Goal: Check status: Check status

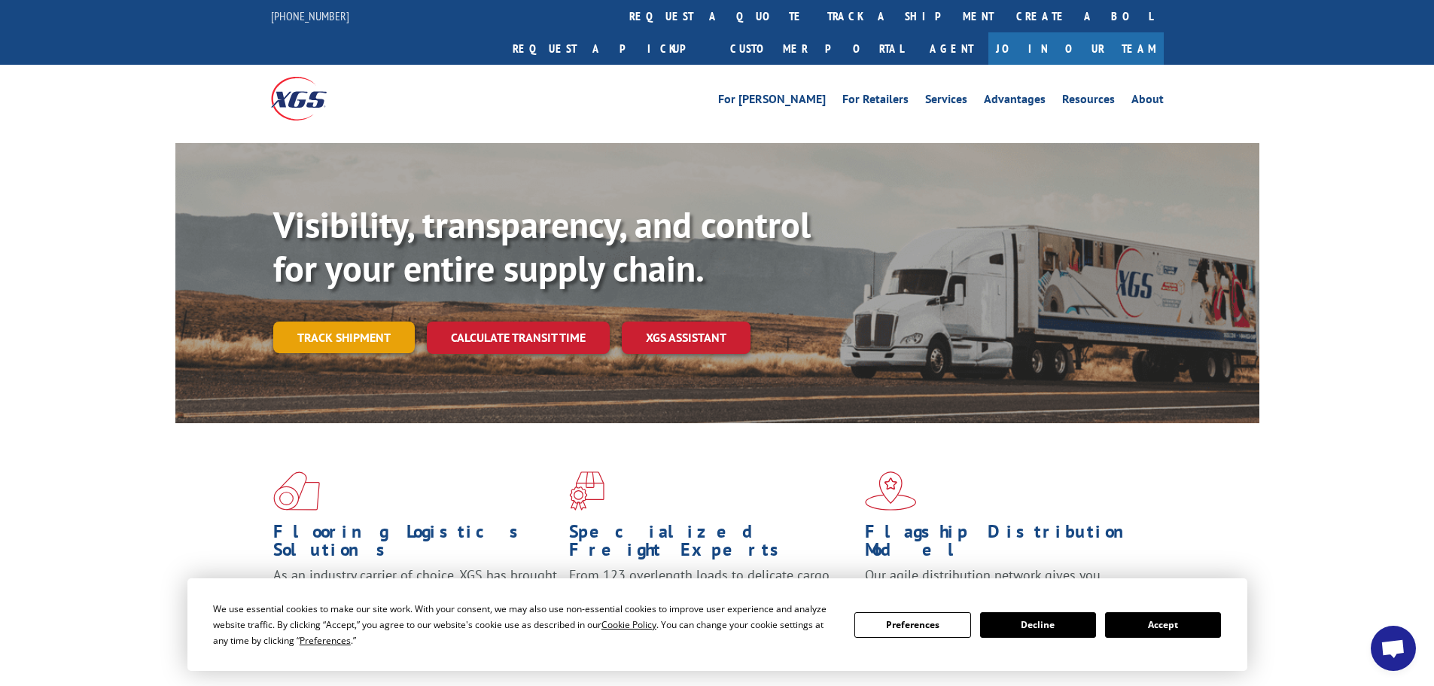
click at [383, 322] on link "Track shipment" at bounding box center [344, 338] width 142 height 32
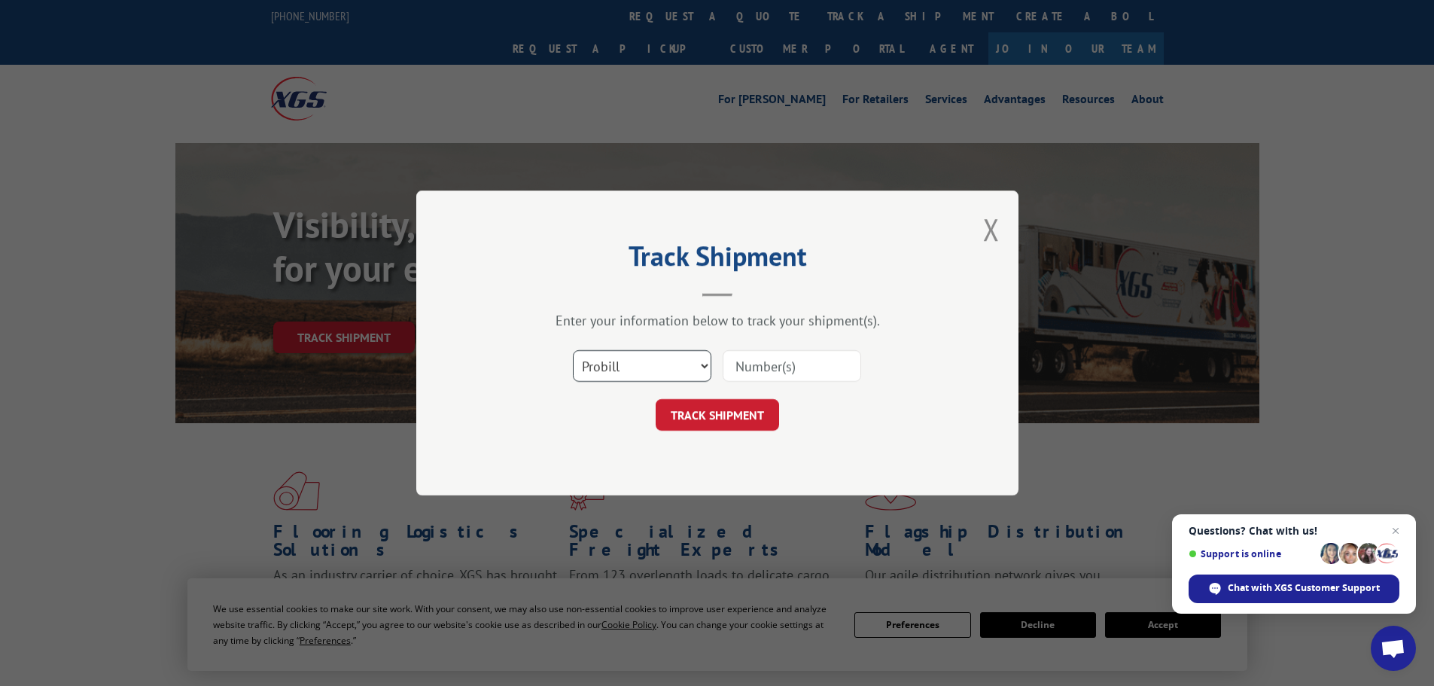
click at [627, 359] on select "Select category... Probill BOL PO" at bounding box center [642, 366] width 139 height 32
click at [573, 350] on select "Select category... Probill BOL PO" at bounding box center [642, 366] width 139 height 32
click at [831, 364] on input at bounding box center [792, 366] width 139 height 32
paste input "5158087"
type input "5158087"
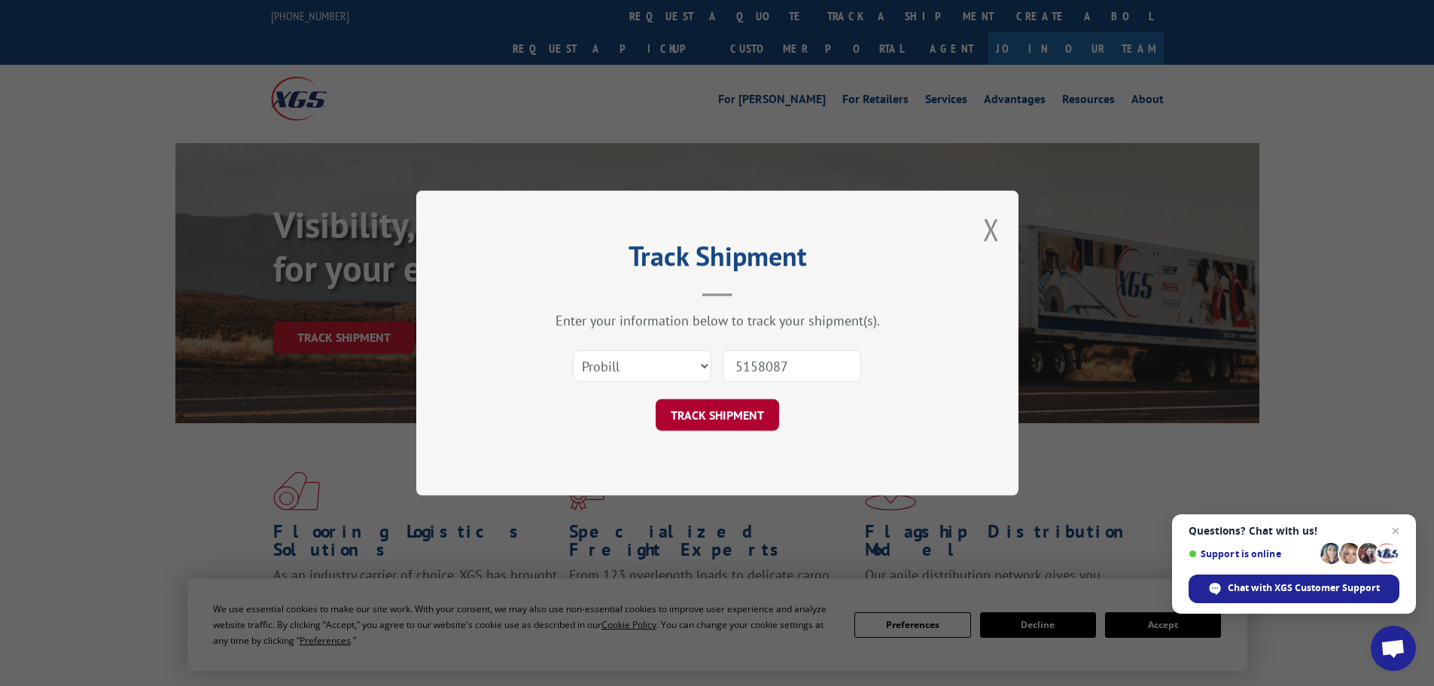
click at [714, 407] on button "TRACK SHIPMENT" at bounding box center [717, 415] width 123 height 32
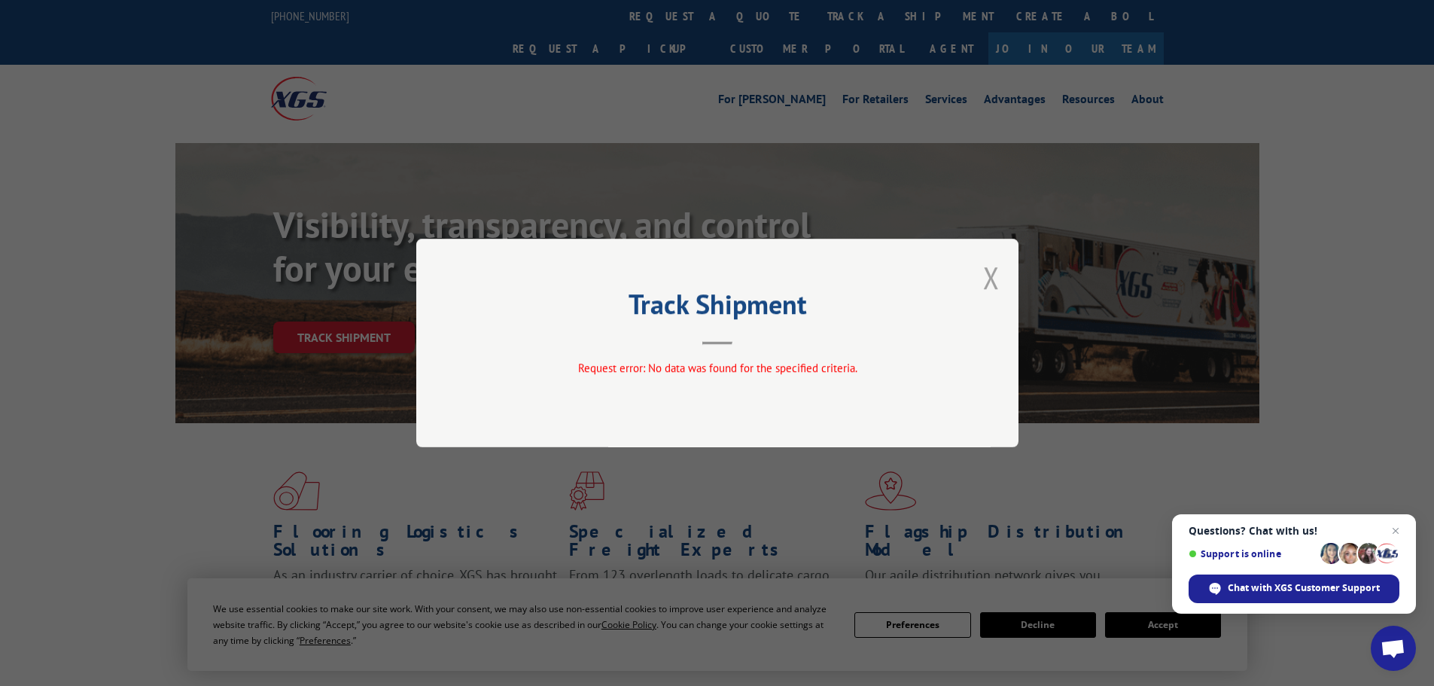
click at [989, 276] on button "Close modal" at bounding box center [991, 278] width 17 height 40
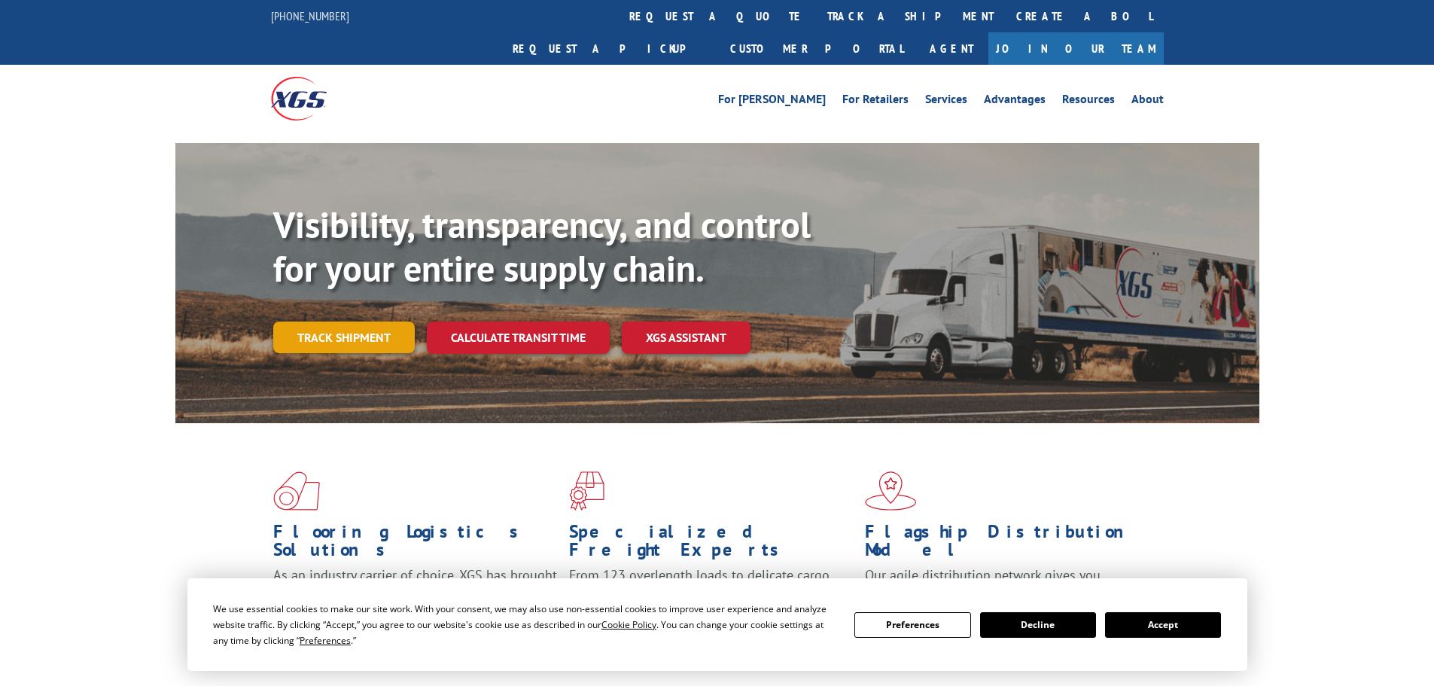
click at [357, 322] on link "Track shipment" at bounding box center [344, 338] width 142 height 32
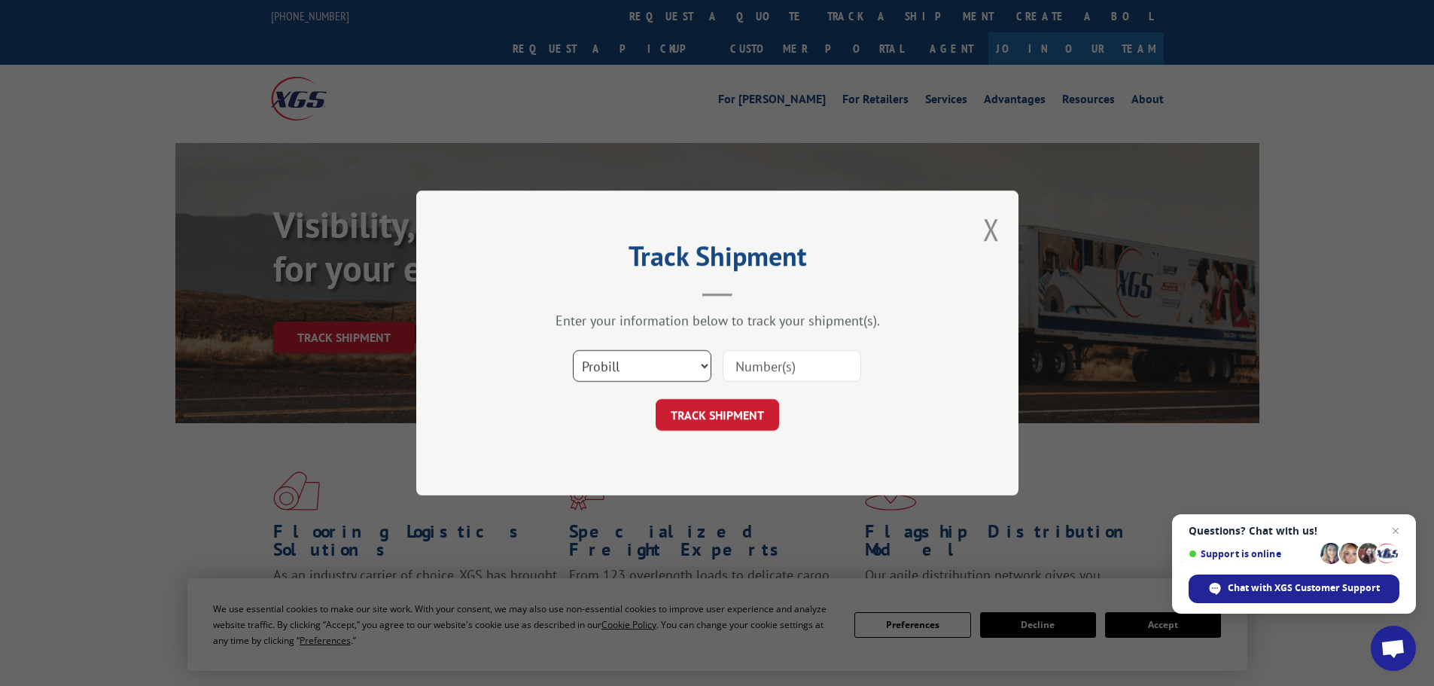
click at [629, 361] on select "Select category... Probill BOL PO" at bounding box center [642, 366] width 139 height 32
select select "bol"
click at [573, 350] on select "Select category... Probill BOL PO" at bounding box center [642, 366] width 139 height 32
click at [771, 370] on input at bounding box center [792, 366] width 139 height 32
paste input "449414"
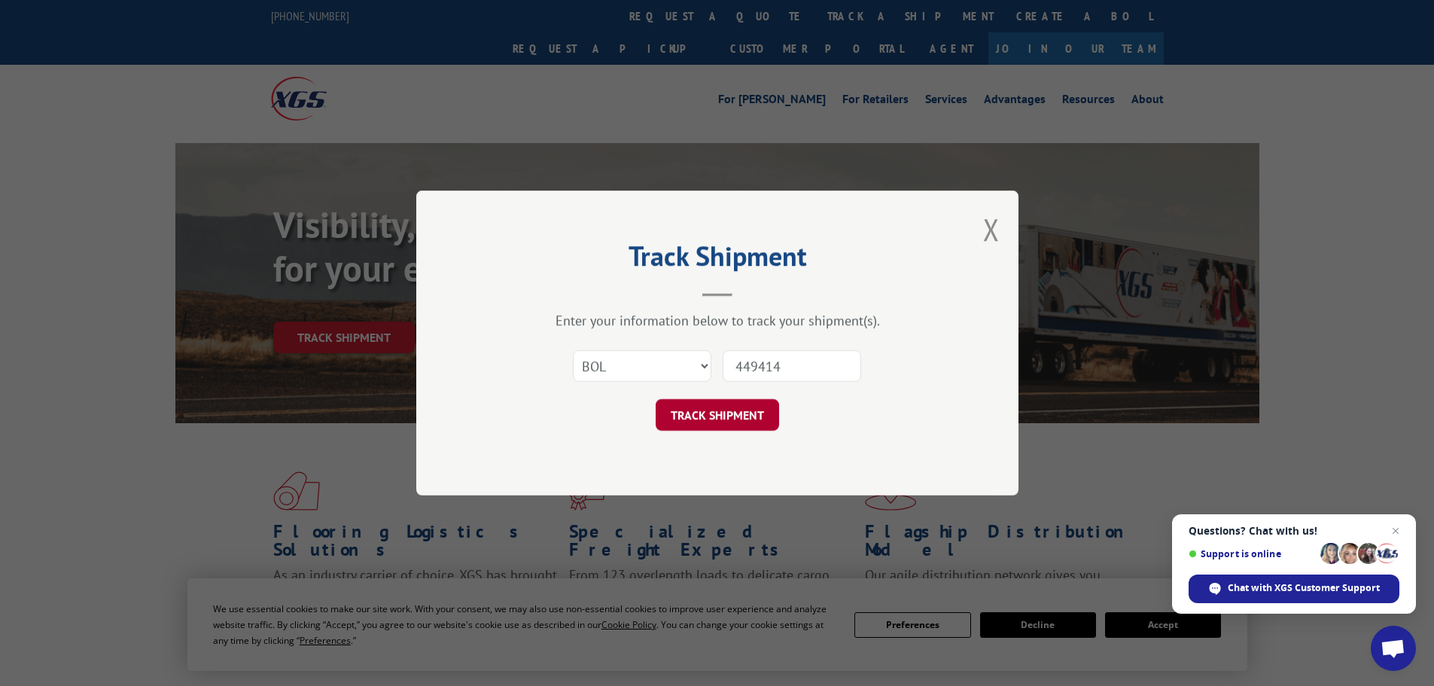
type input "449414"
click at [729, 424] on button "TRACK SHIPMENT" at bounding box center [717, 415] width 123 height 32
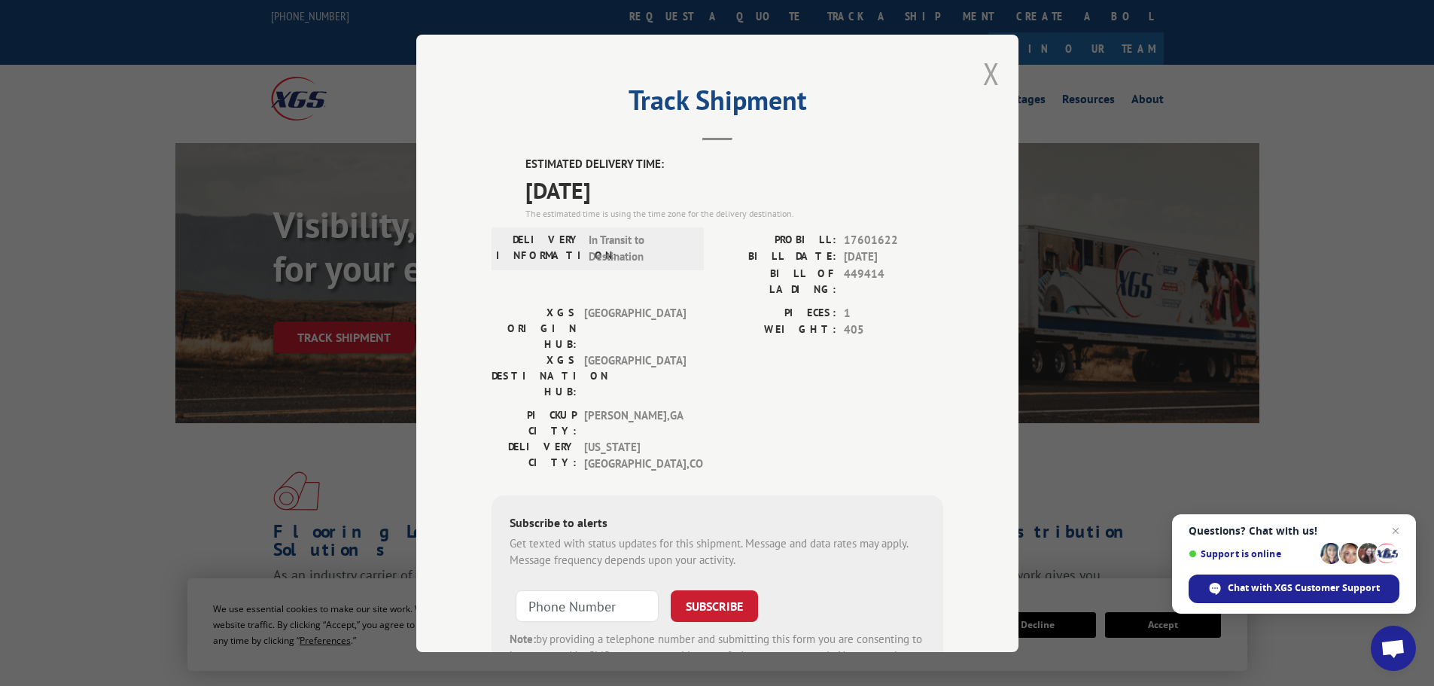
click at [983, 62] on button "Close modal" at bounding box center [991, 73] width 17 height 40
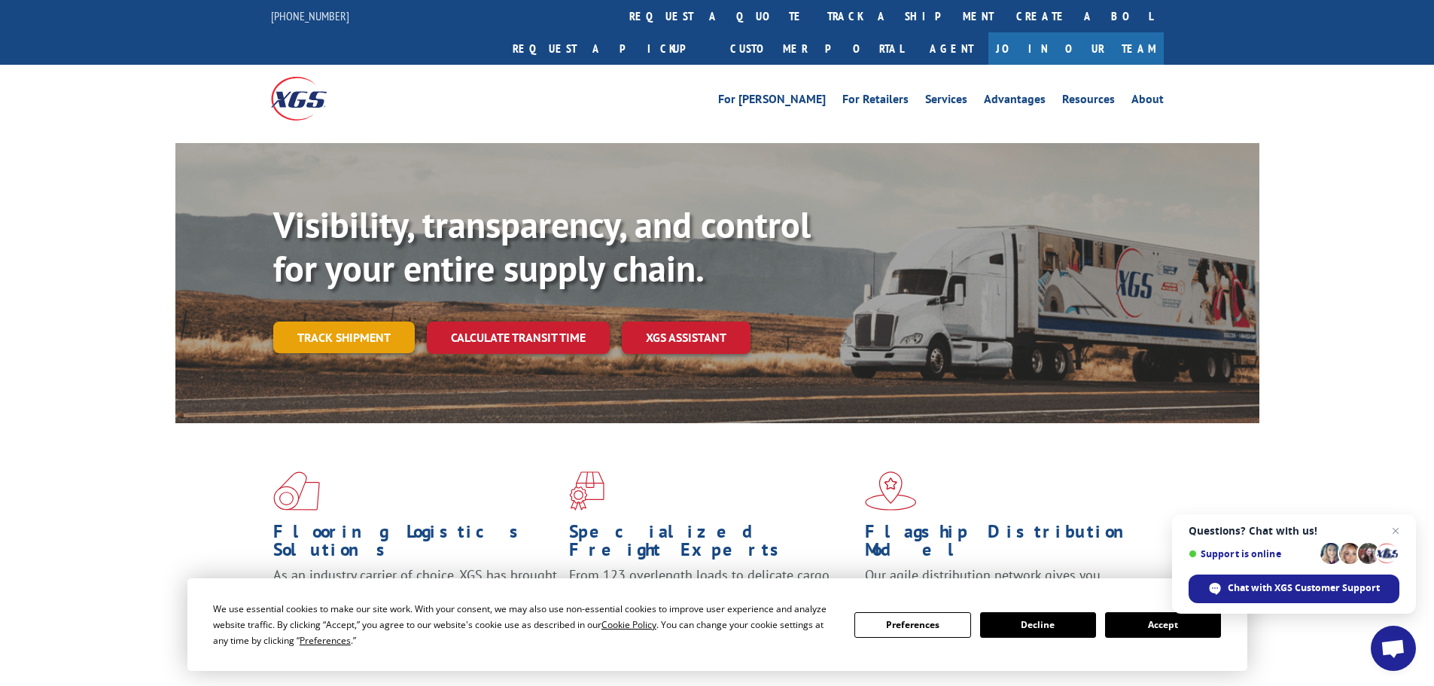
click at [314, 322] on link "Track shipment" at bounding box center [344, 338] width 142 height 32
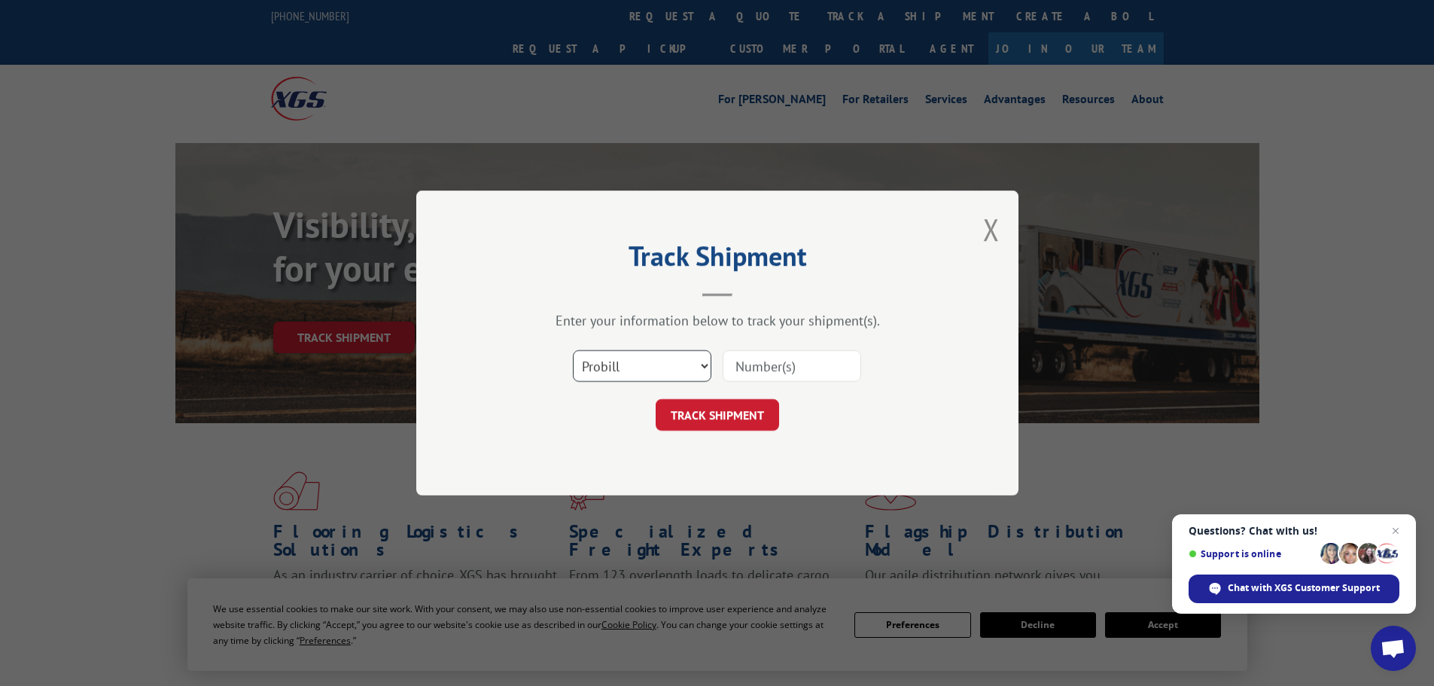
click at [630, 364] on select "Select category... Probill BOL PO" at bounding box center [642, 366] width 139 height 32
select select "bol"
click at [573, 350] on select "Select category... Probill BOL PO" at bounding box center [642, 366] width 139 height 32
click at [776, 360] on input at bounding box center [792, 366] width 139 height 32
paste input "5195251"
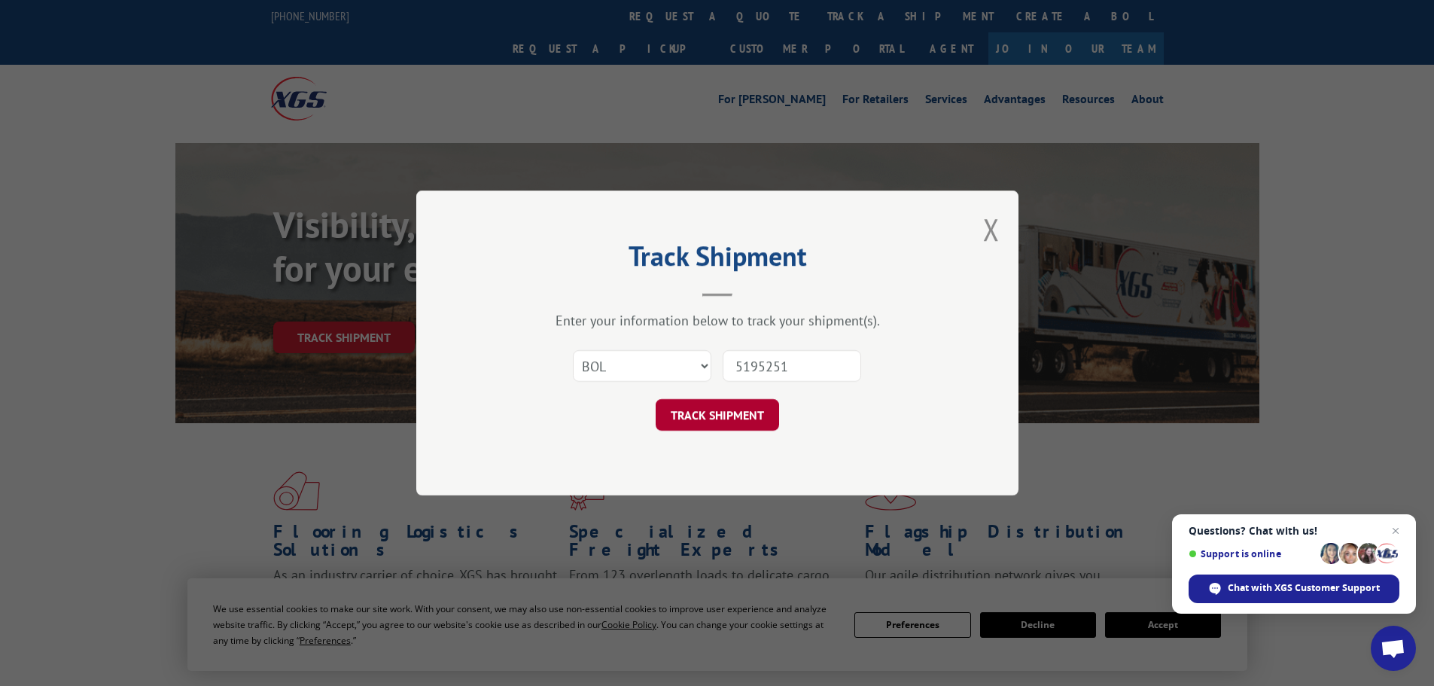
type input "5195251"
click at [721, 411] on button "TRACK SHIPMENT" at bounding box center [717, 415] width 123 height 32
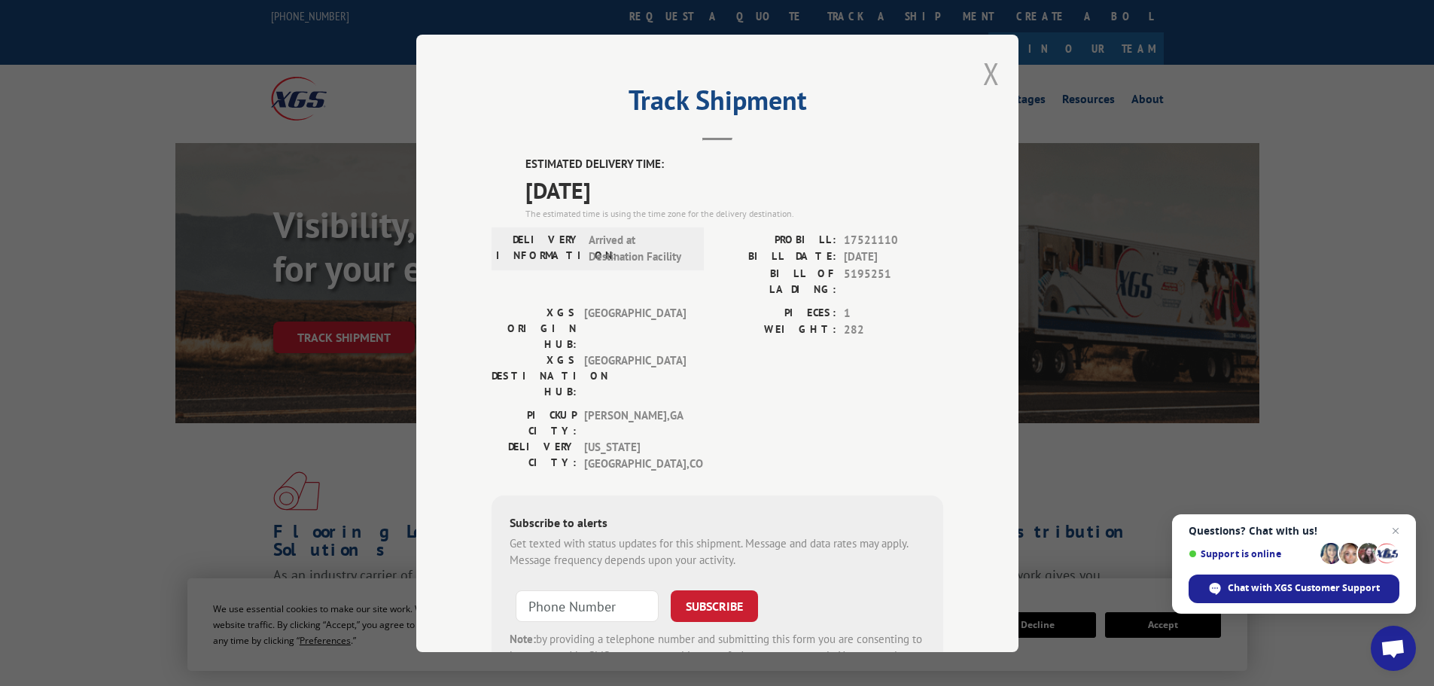
click at [988, 65] on button "Close modal" at bounding box center [991, 73] width 17 height 40
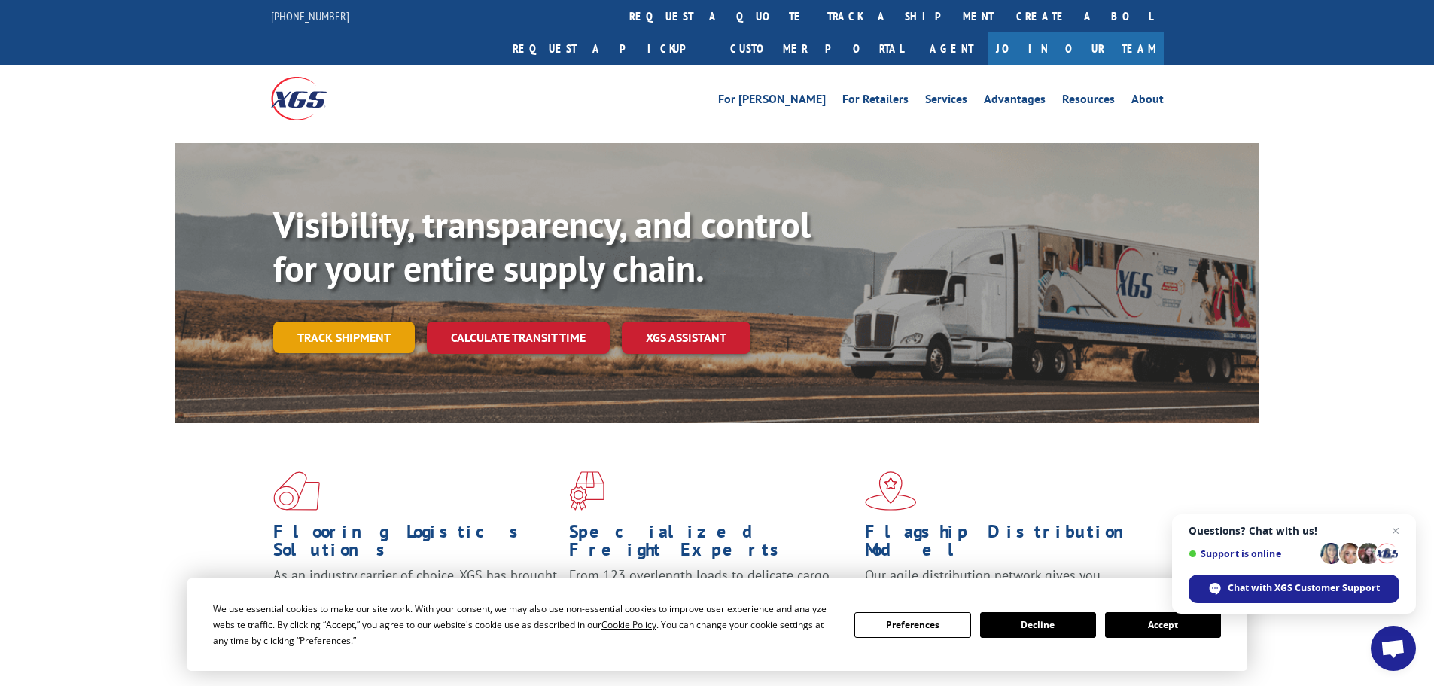
click at [334, 322] on link "Track shipment" at bounding box center [344, 338] width 142 height 32
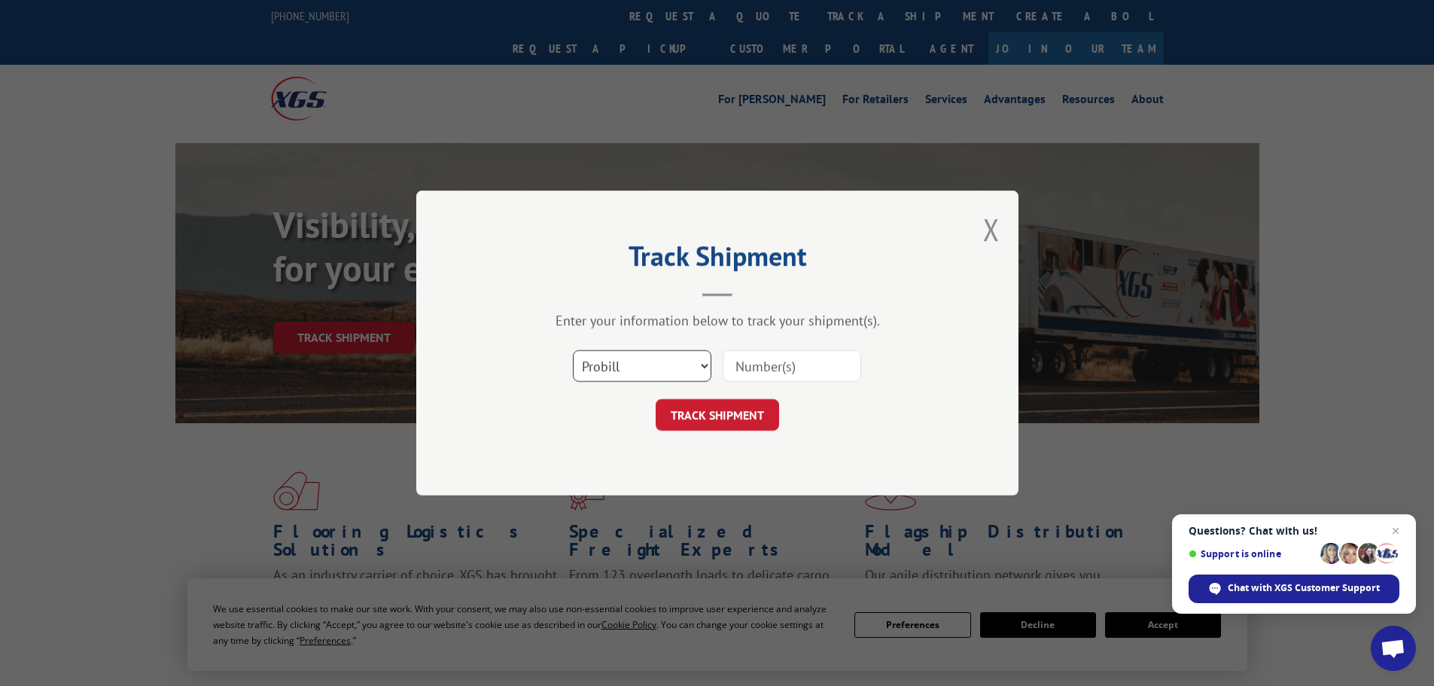
click at [672, 365] on select "Select category... Probill BOL PO" at bounding box center [642, 366] width 139 height 32
select select "bol"
click at [573, 350] on select "Select category... Probill BOL PO" at bounding box center [642, 366] width 139 height 32
click at [770, 369] on input at bounding box center [792, 366] width 139 height 32
paste input "6016755"
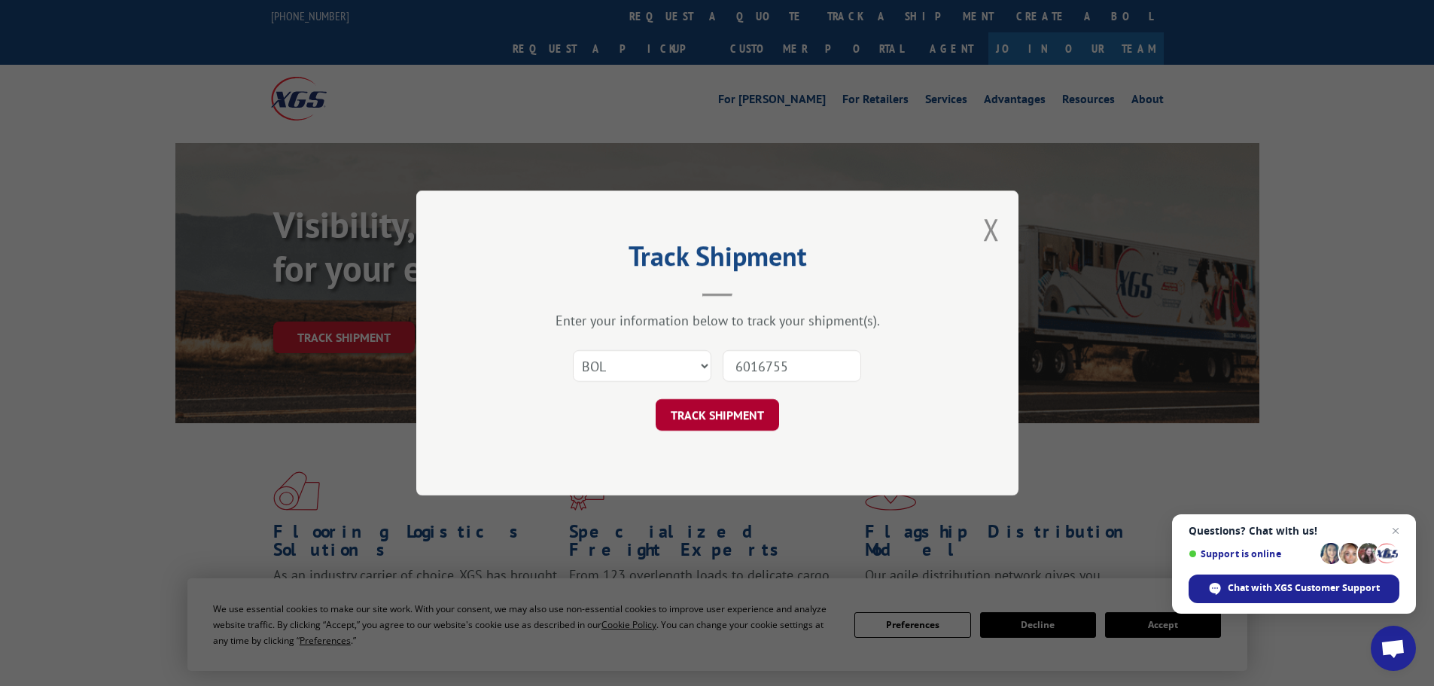
type input "6016755"
click at [727, 410] on button "TRACK SHIPMENT" at bounding box center [717, 415] width 123 height 32
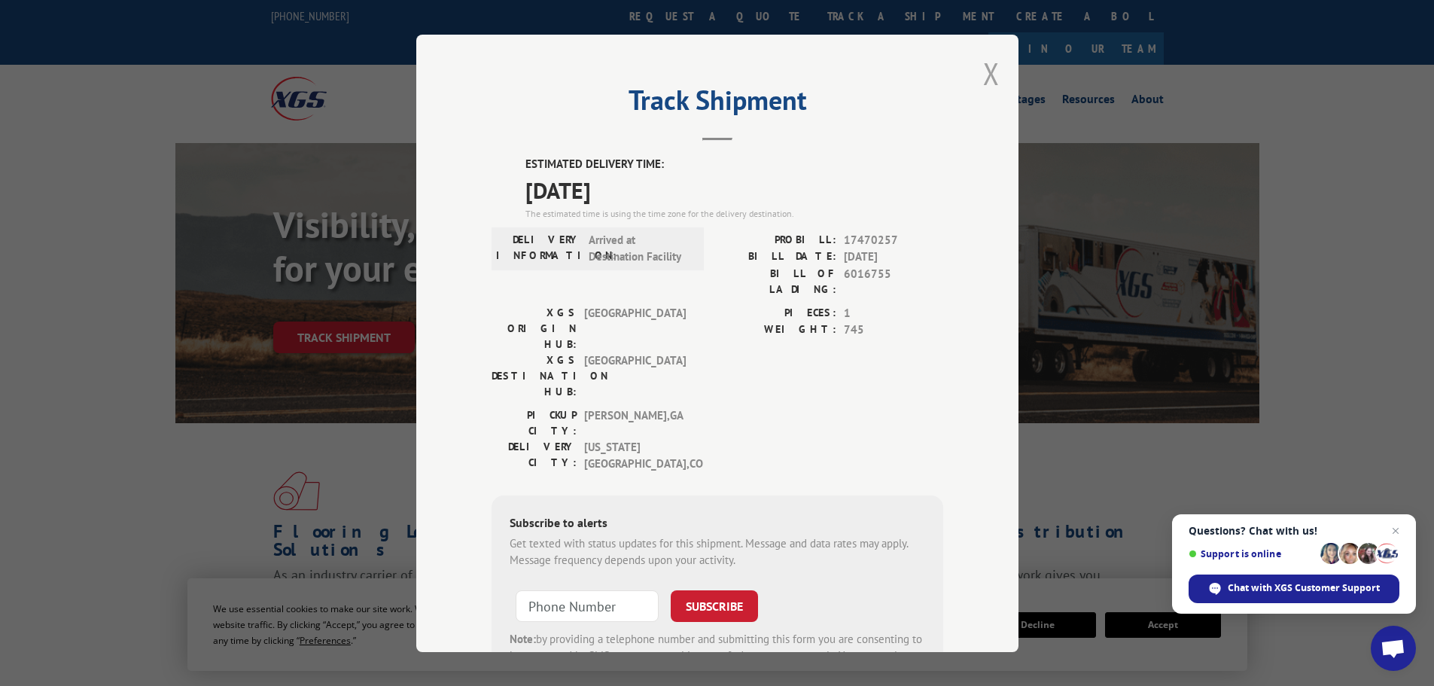
click at [989, 69] on button "Close modal" at bounding box center [991, 73] width 17 height 40
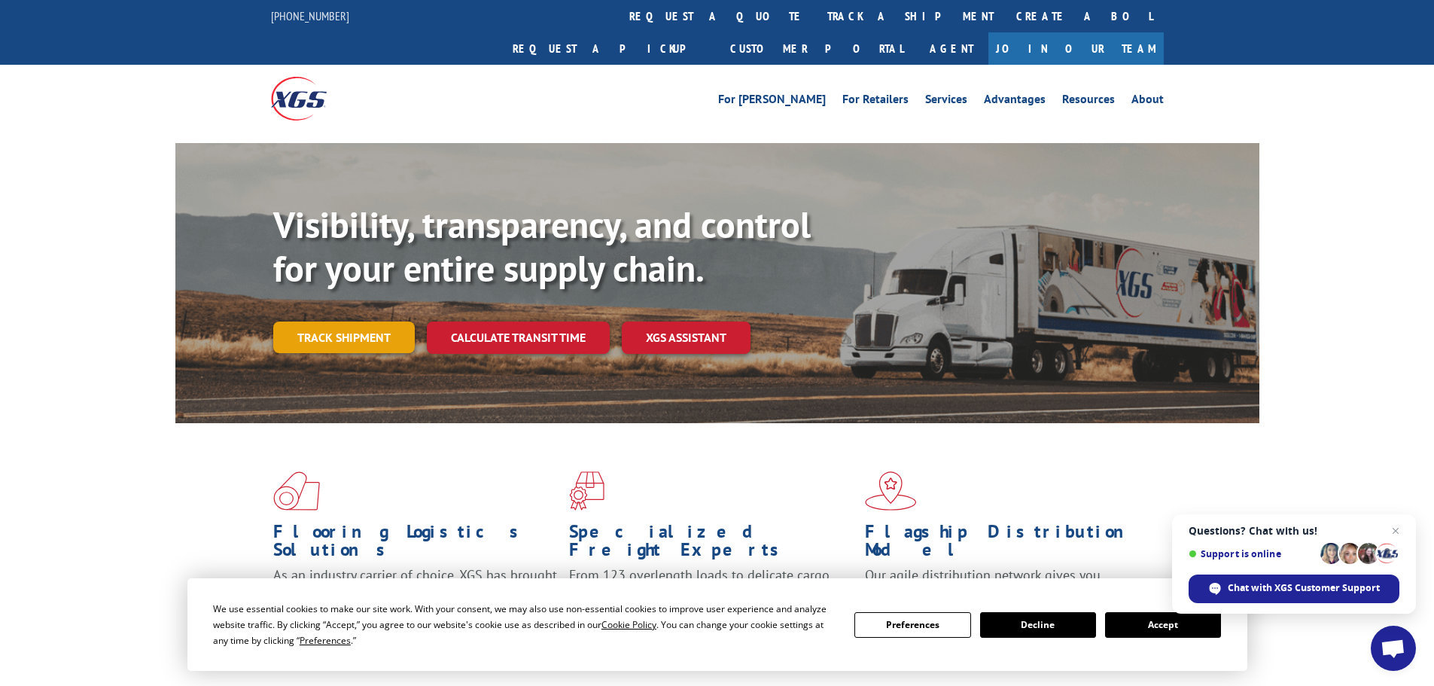
click at [338, 322] on link "Track shipment" at bounding box center [344, 338] width 142 height 32
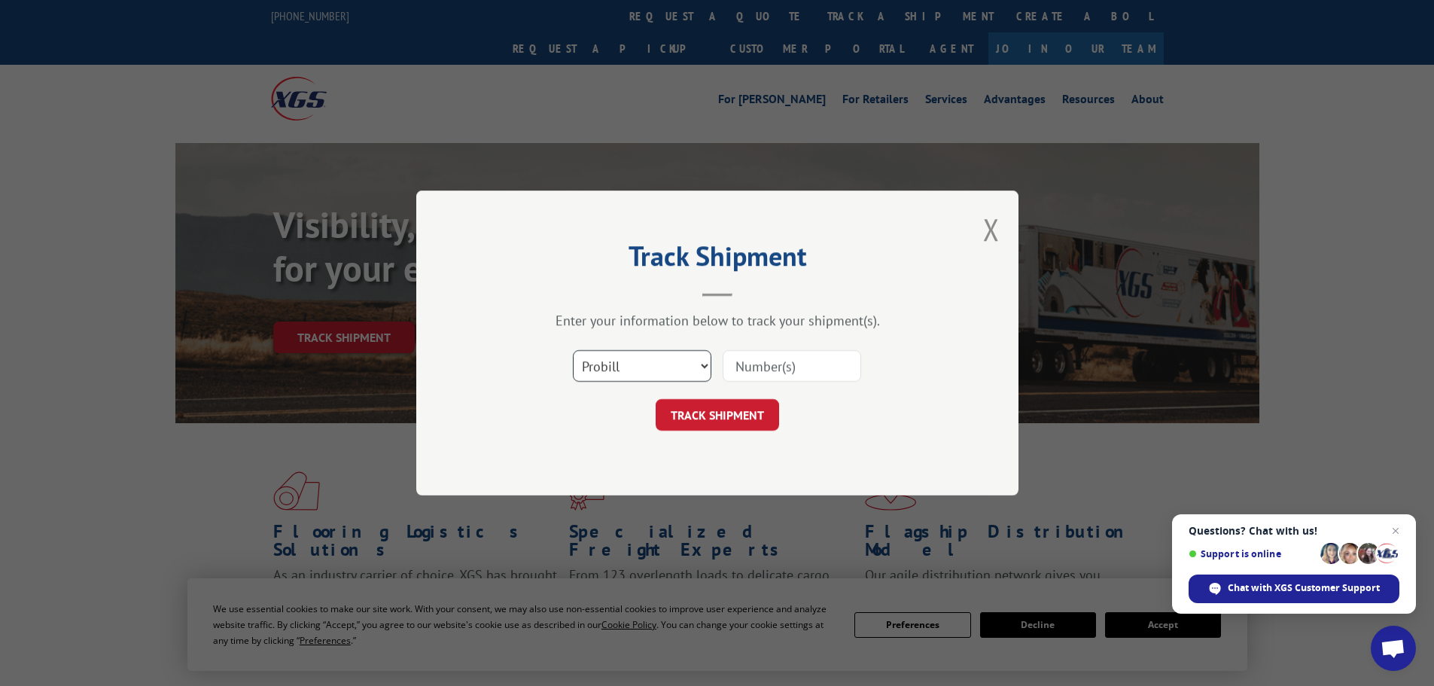
click at [642, 362] on select "Select category... Probill BOL PO" at bounding box center [642, 366] width 139 height 32
select select "bol"
click at [573, 350] on select "Select category... Probill BOL PO" at bounding box center [642, 366] width 139 height 32
click at [792, 361] on input at bounding box center [792, 366] width 139 height 32
paste input "6017610"
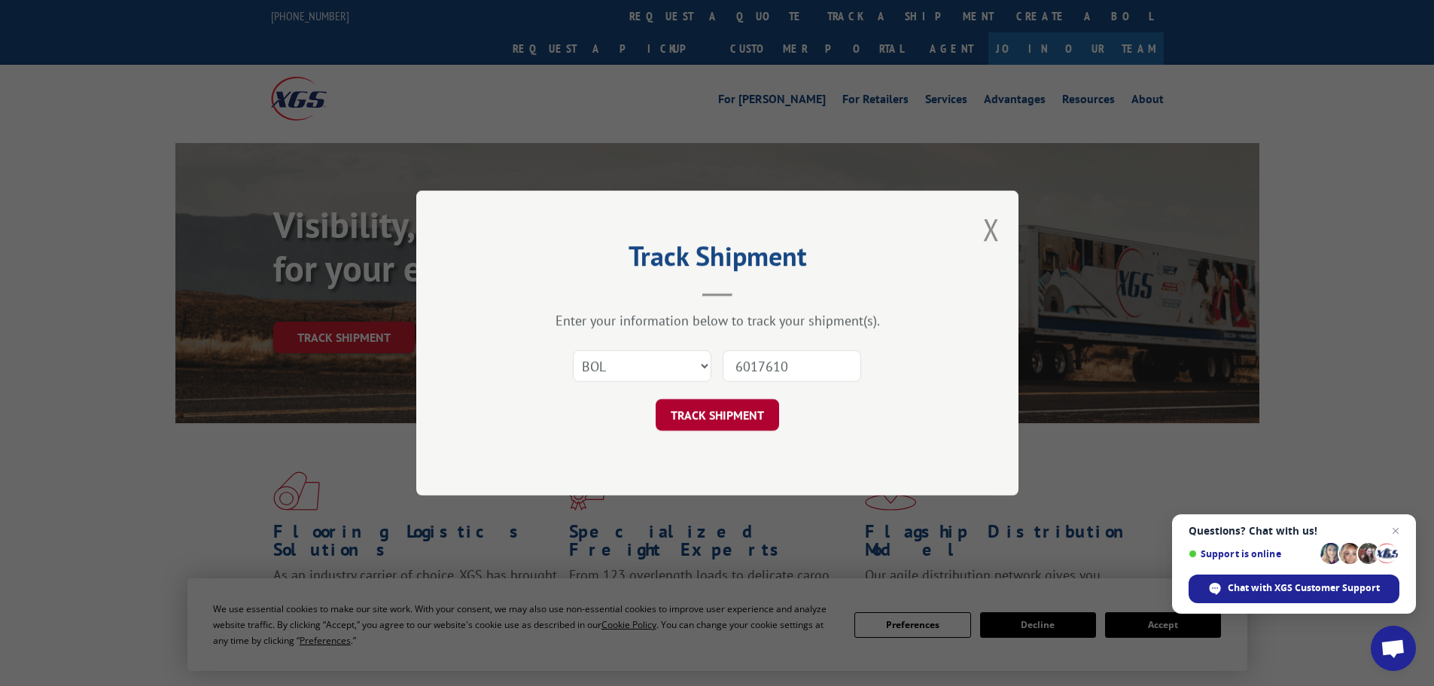
type input "6017610"
click at [748, 417] on button "TRACK SHIPMENT" at bounding box center [717, 415] width 123 height 32
